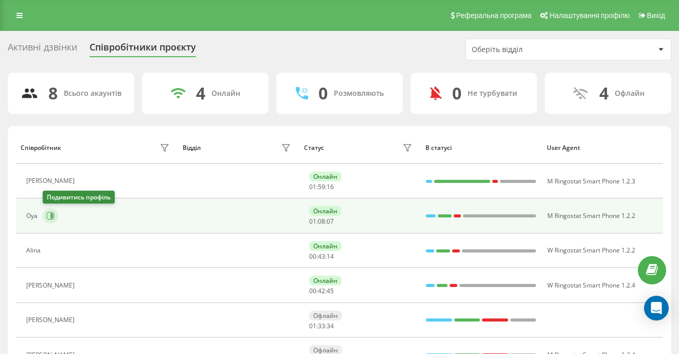
click at [51, 218] on icon at bounding box center [51, 215] width 3 height 5
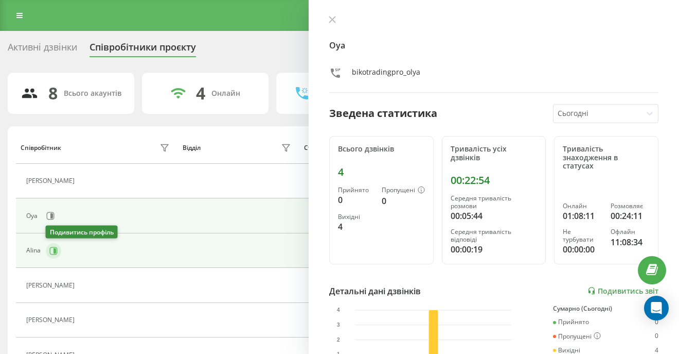
click at [56, 253] on icon at bounding box center [53, 250] width 8 height 8
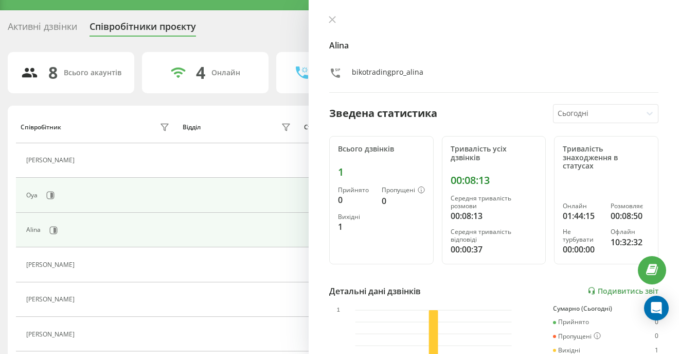
scroll to position [27, 0]
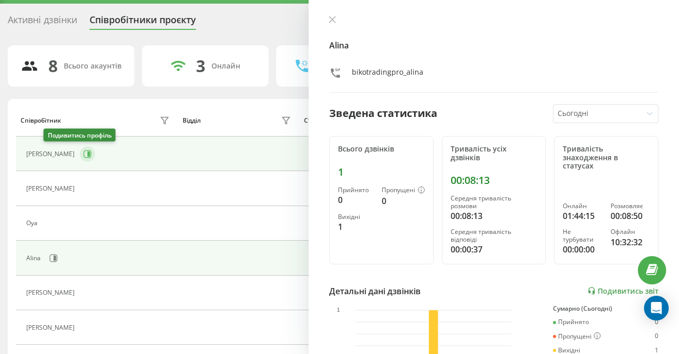
click at [50, 258] on icon at bounding box center [54, 258] width 8 height 8
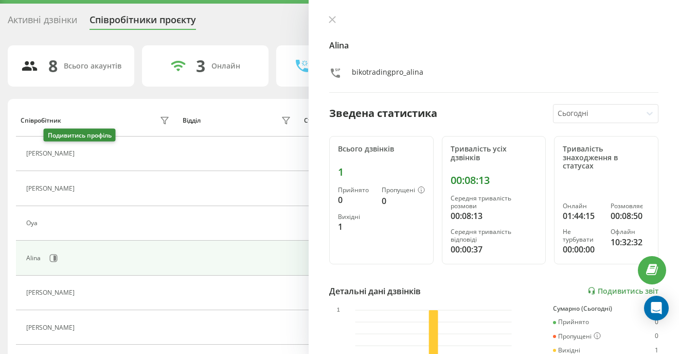
click at [86, 151] on icon at bounding box center [87, 153] width 3 height 5
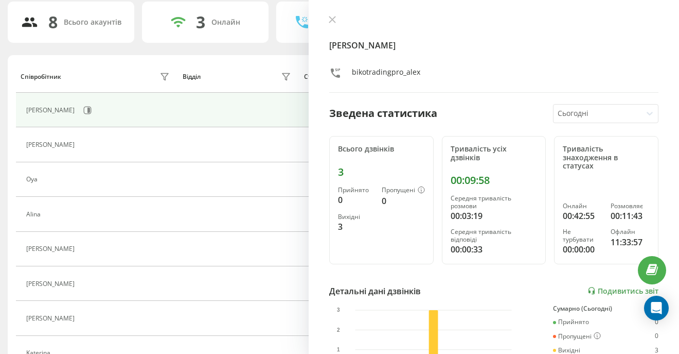
scroll to position [73, 0]
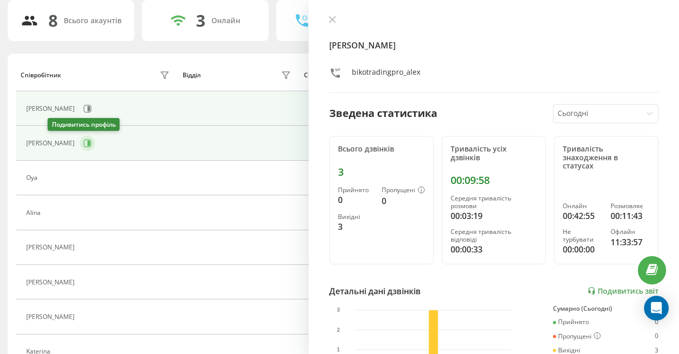
click at [87, 145] on icon at bounding box center [88, 142] width 3 height 5
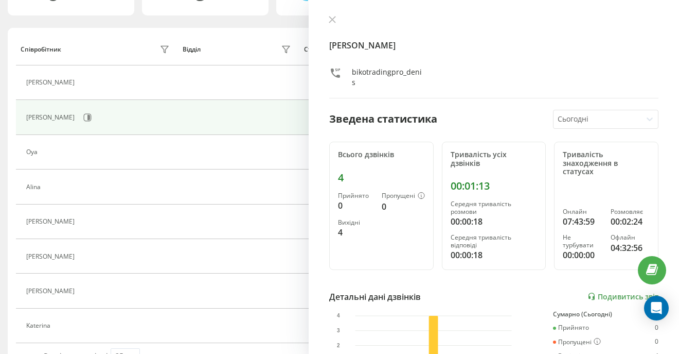
scroll to position [125, 0]
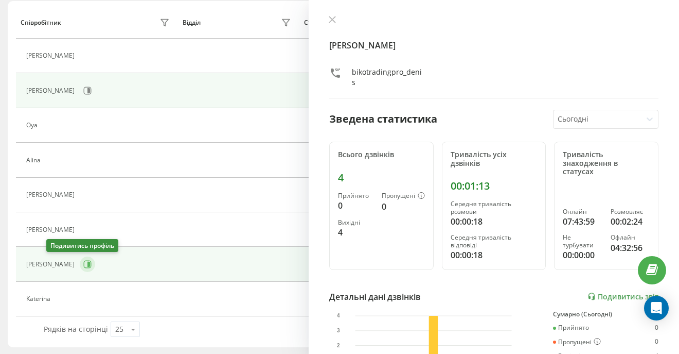
click at [83, 261] on icon at bounding box center [87, 264] width 8 height 8
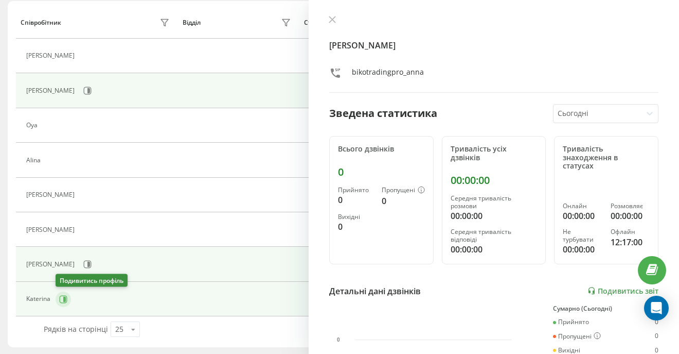
click at [62, 300] on icon at bounding box center [63, 299] width 8 height 8
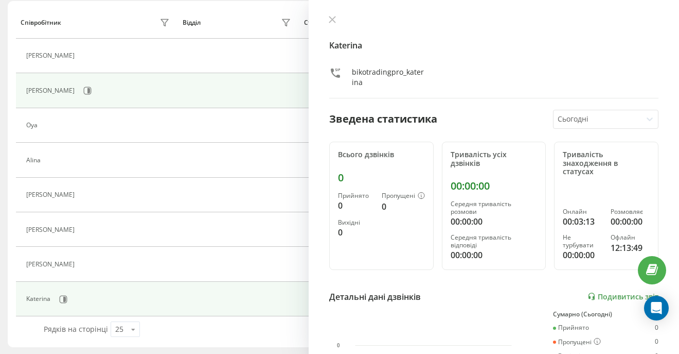
click at [329, 18] on icon at bounding box center [332, 19] width 7 height 7
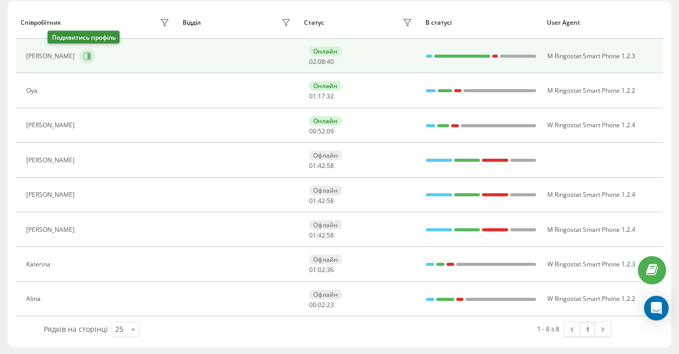
click at [83, 58] on icon at bounding box center [87, 56] width 8 height 8
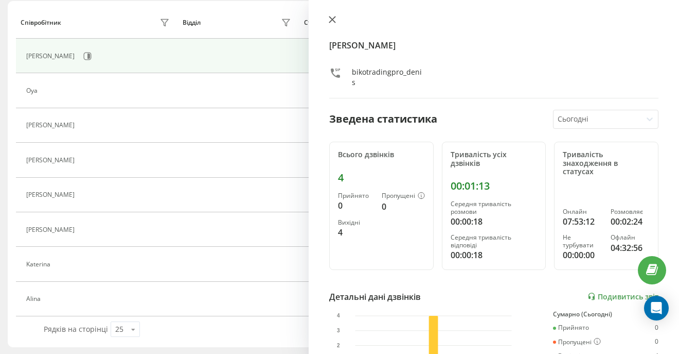
click at [328, 17] on button at bounding box center [332, 20] width 13 height 10
